Goal: Transaction & Acquisition: Purchase product/service

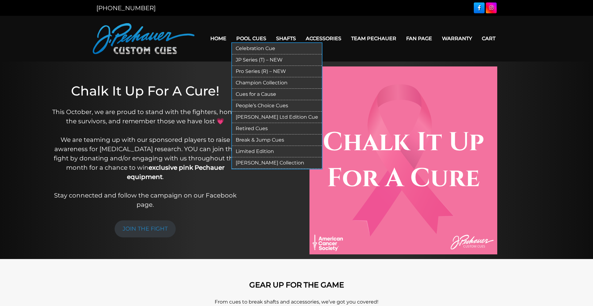
click at [252, 149] on link "Limited Edition" at bounding box center [277, 151] width 90 height 11
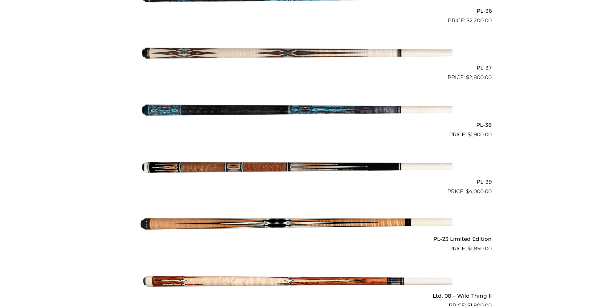
scroll to position [643, 0]
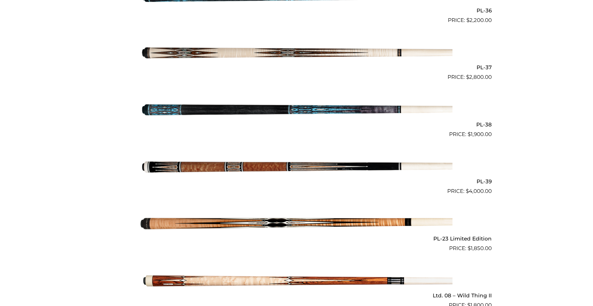
click at [185, 160] on img at bounding box center [297, 167] width 312 height 52
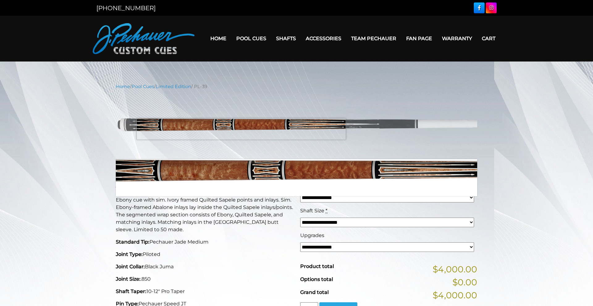
click at [241, 129] on img at bounding box center [297, 125] width 362 height 60
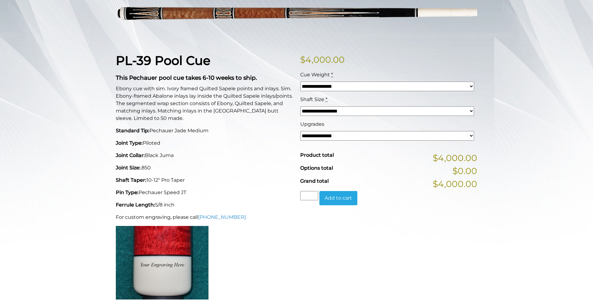
scroll to position [80, 0]
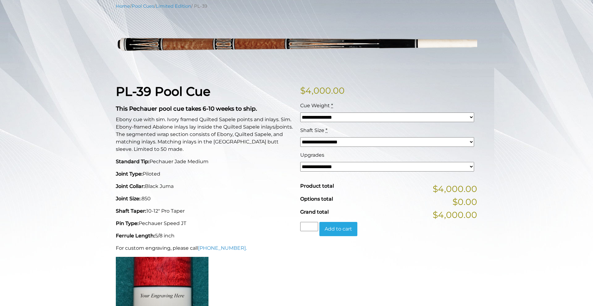
select select "*****"
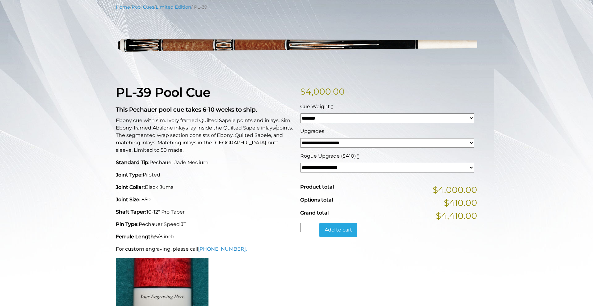
scroll to position [40, 0]
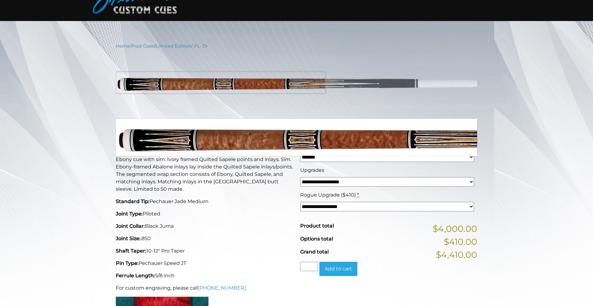
click at [157, 83] on img at bounding box center [297, 84] width 362 height 60
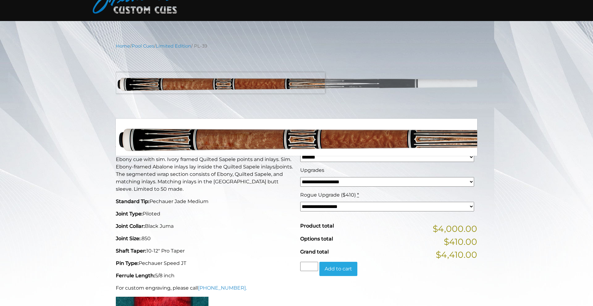
click at [157, 83] on img at bounding box center [297, 84] width 362 height 60
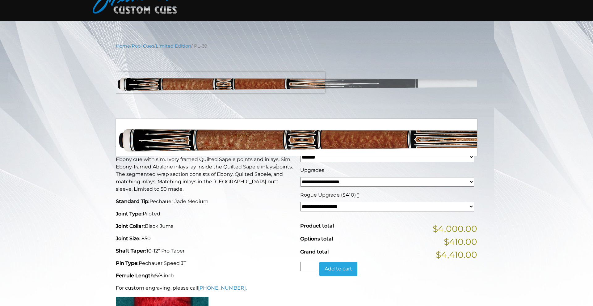
click at [157, 83] on img at bounding box center [297, 84] width 362 height 60
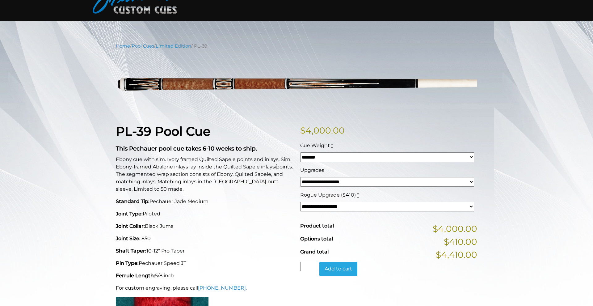
select select "*****"
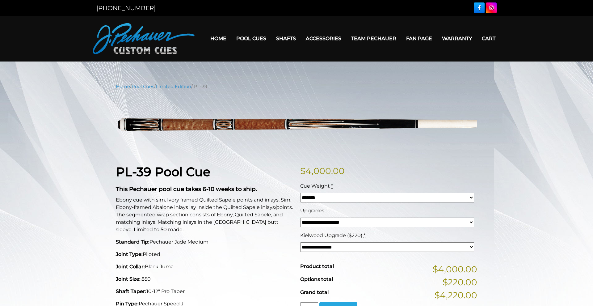
scroll to position [0, 0]
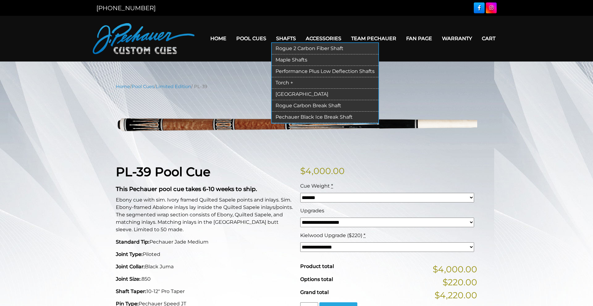
click at [278, 81] on link "Torch +" at bounding box center [325, 82] width 107 height 11
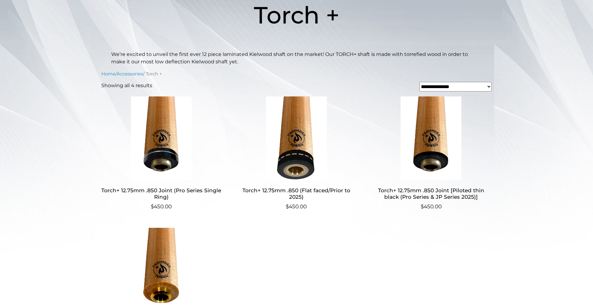
scroll to position [100, 0]
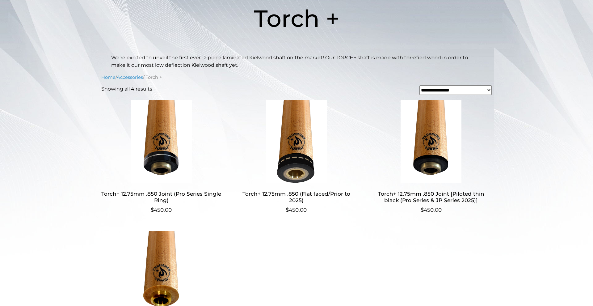
click at [446, 131] on img at bounding box center [431, 141] width 120 height 83
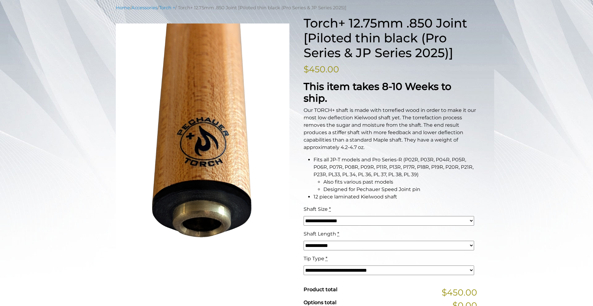
scroll to position [49, 0]
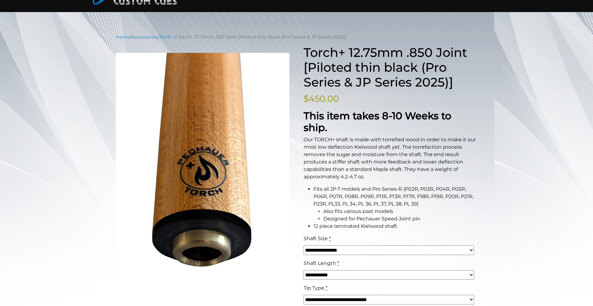
click at [485, 79] on div "Home / Accessories / Torch + / Torch+ 12.75mm .850 Joint [Piloted thin black (P…" at bounding box center [296, 275] width 593 height 482
